Goal: Task Accomplishment & Management: Use online tool/utility

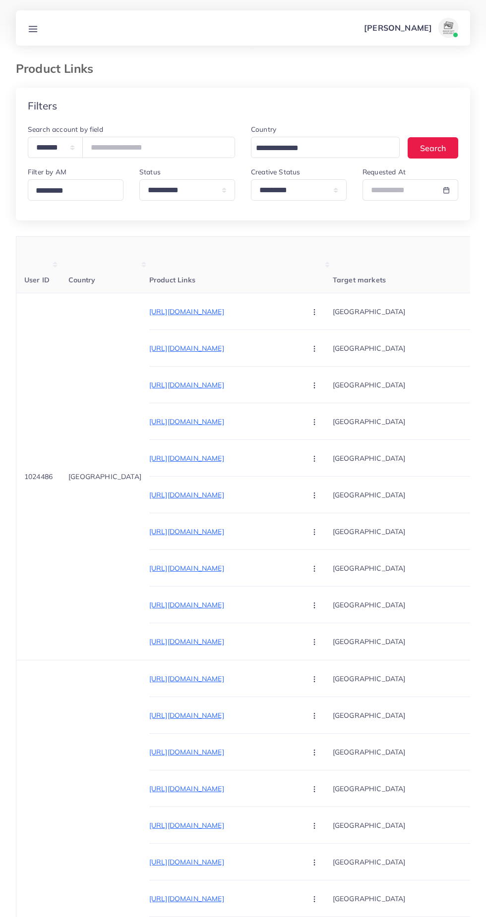
select select "*********"
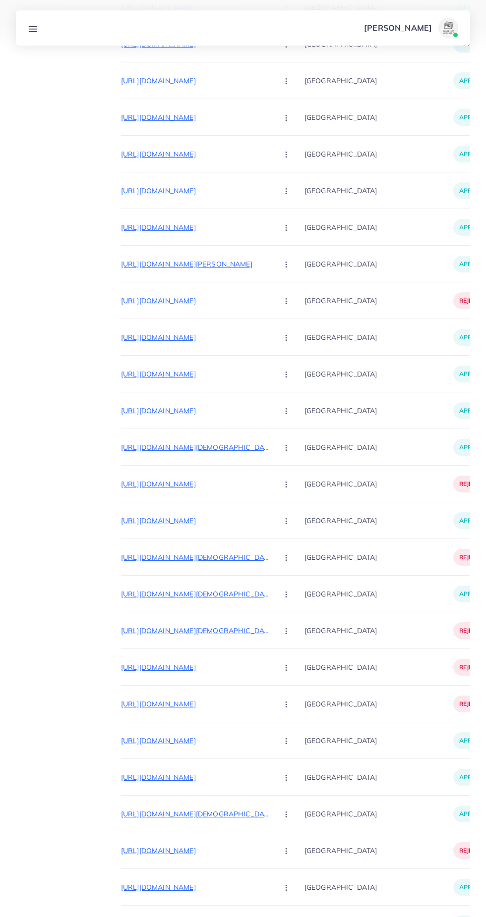
scroll to position [0, 29]
click at [191, 337] on p "[URL][DOMAIN_NAME]" at bounding box center [194, 337] width 149 height 12
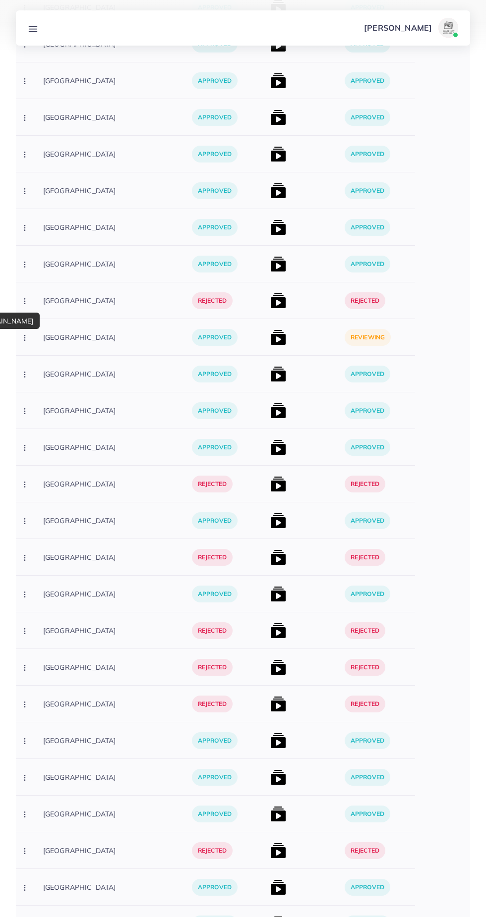
scroll to position [0, 290]
click at [269, 335] on img at bounding box center [277, 337] width 16 height 16
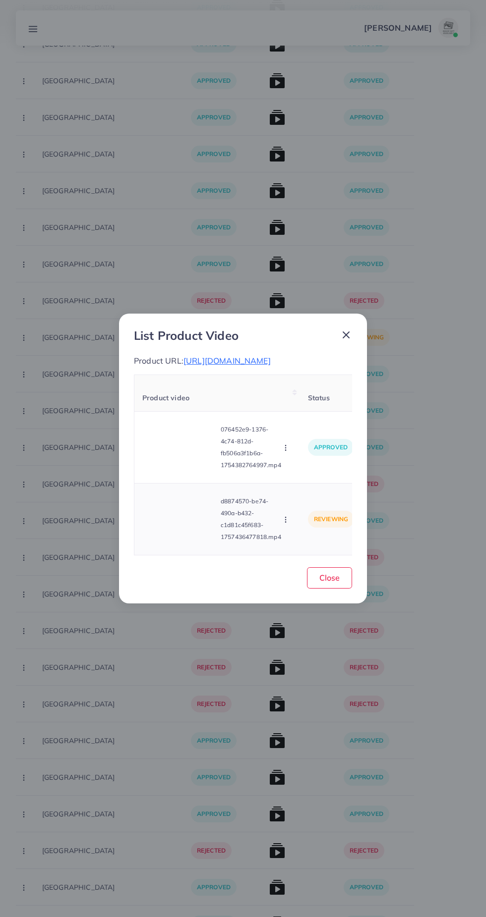
click at [174, 524] on video at bounding box center [179, 519] width 74 height 45
click at [185, 526] on circle at bounding box center [179, 518] width 13 height 13
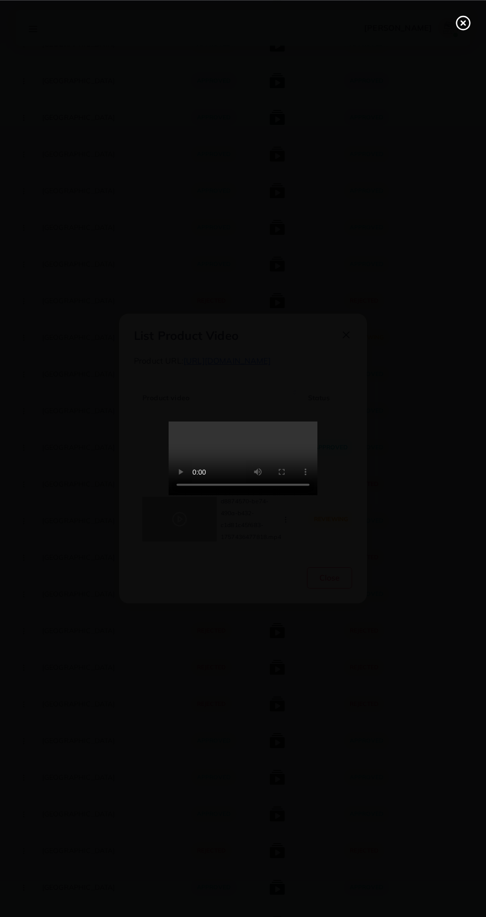
click at [461, 30] on icon at bounding box center [463, 23] width 16 height 16
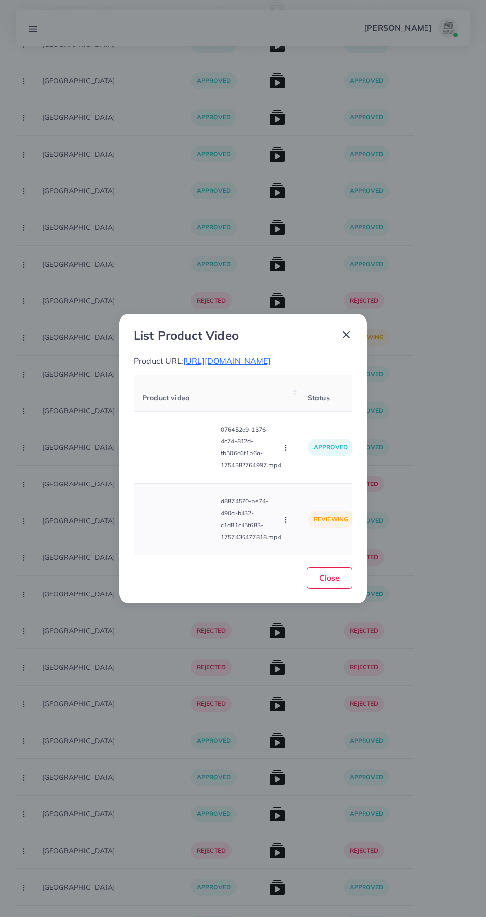
click at [282, 524] on icon "button" at bounding box center [285, 520] width 8 height 8
click at [312, 479] on span "Approve" at bounding box center [306, 474] width 33 height 10
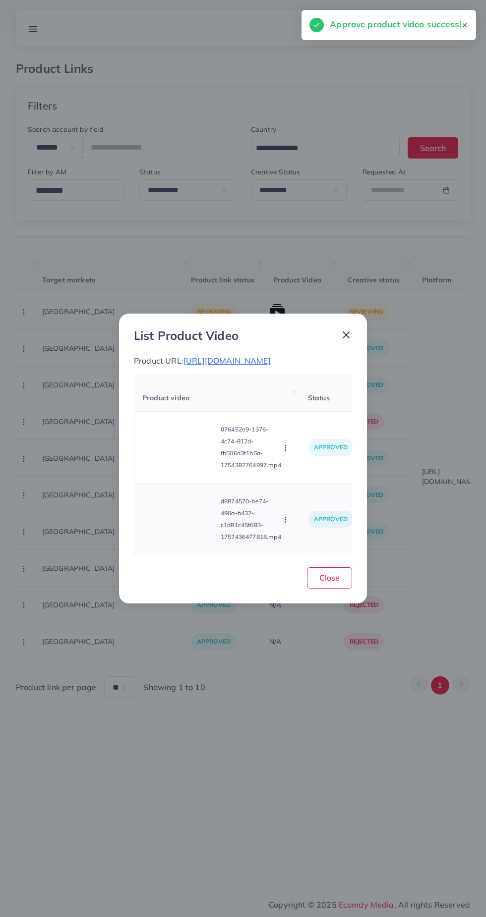
scroll to position [0, 0]
click at [331, 555] on td "approved" at bounding box center [330, 519] width 61 height 72
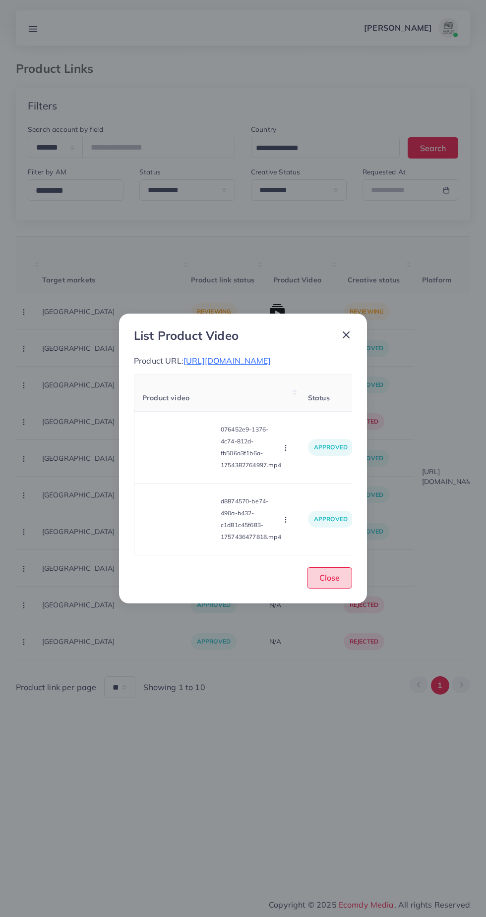
click at [329, 583] on span "Close" at bounding box center [329, 578] width 20 height 10
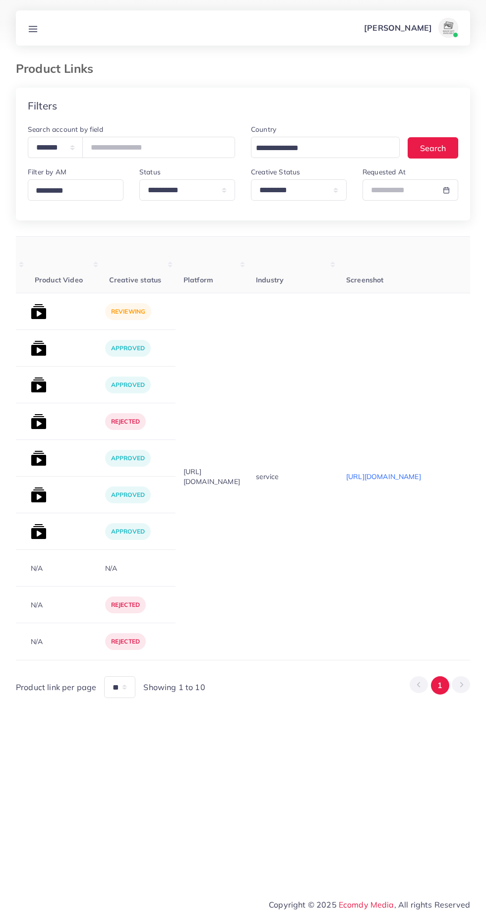
scroll to position [0, 544]
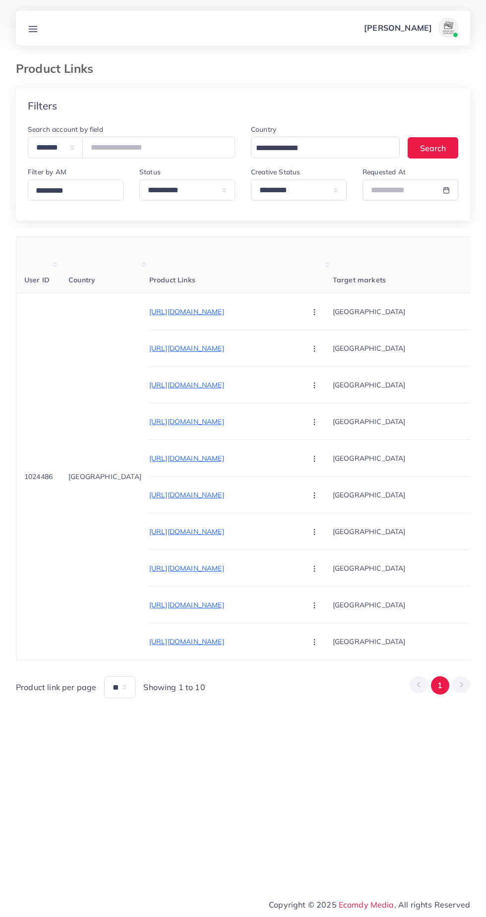
select select "*********"
click at [332, 338] on p "[GEOGRAPHIC_DATA]" at bounding box center [406, 348] width 149 height 22
click at [201, 307] on p "[URL][DOMAIN_NAME]" at bounding box center [223, 312] width 149 height 12
click at [217, 309] on p "[URL][DOMAIN_NAME]" at bounding box center [223, 312] width 149 height 12
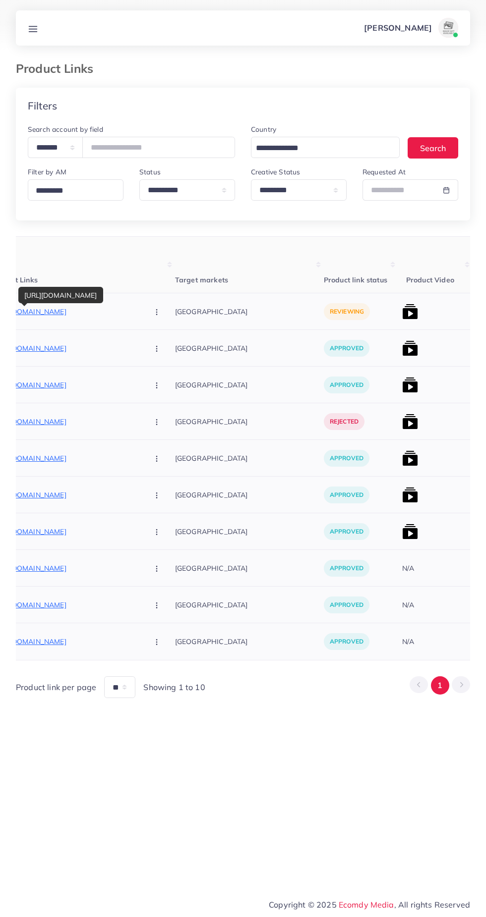
scroll to position [0, 161]
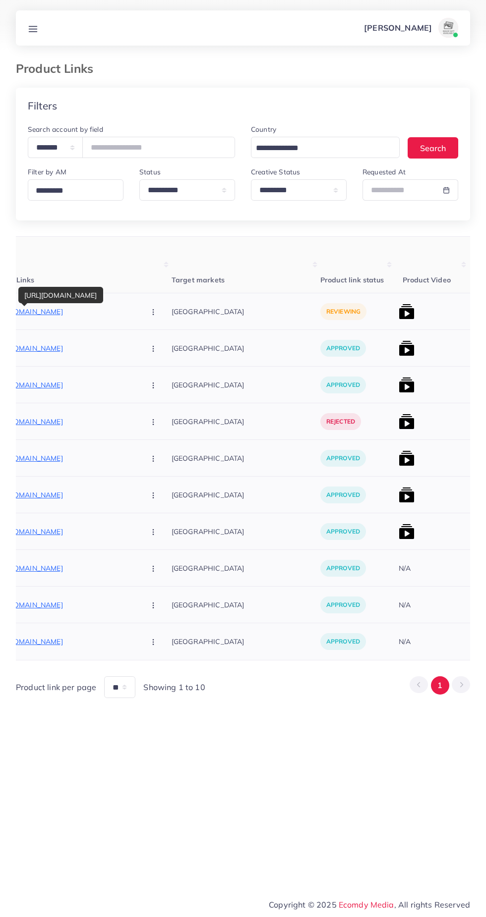
click at [61, 313] on p "[URL][DOMAIN_NAME]" at bounding box center [62, 312] width 149 height 12
click at [394, 292] on th "Product Video" at bounding box center [431, 265] width 74 height 56
click at [398, 313] on img at bounding box center [406, 312] width 16 height 16
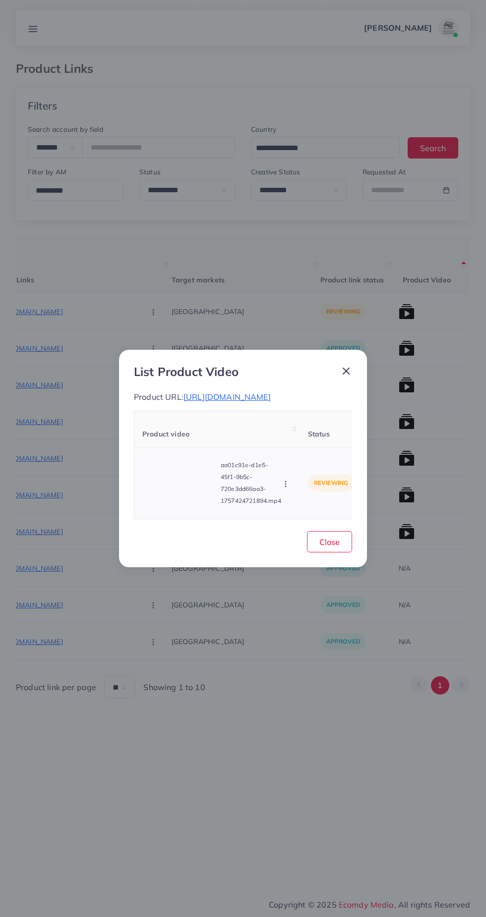
click at [212, 502] on video at bounding box center [179, 483] width 74 height 45
click at [193, 484] on div at bounding box center [179, 483] width 74 height 45
